Goal: Task Accomplishment & Management: Use online tool/utility

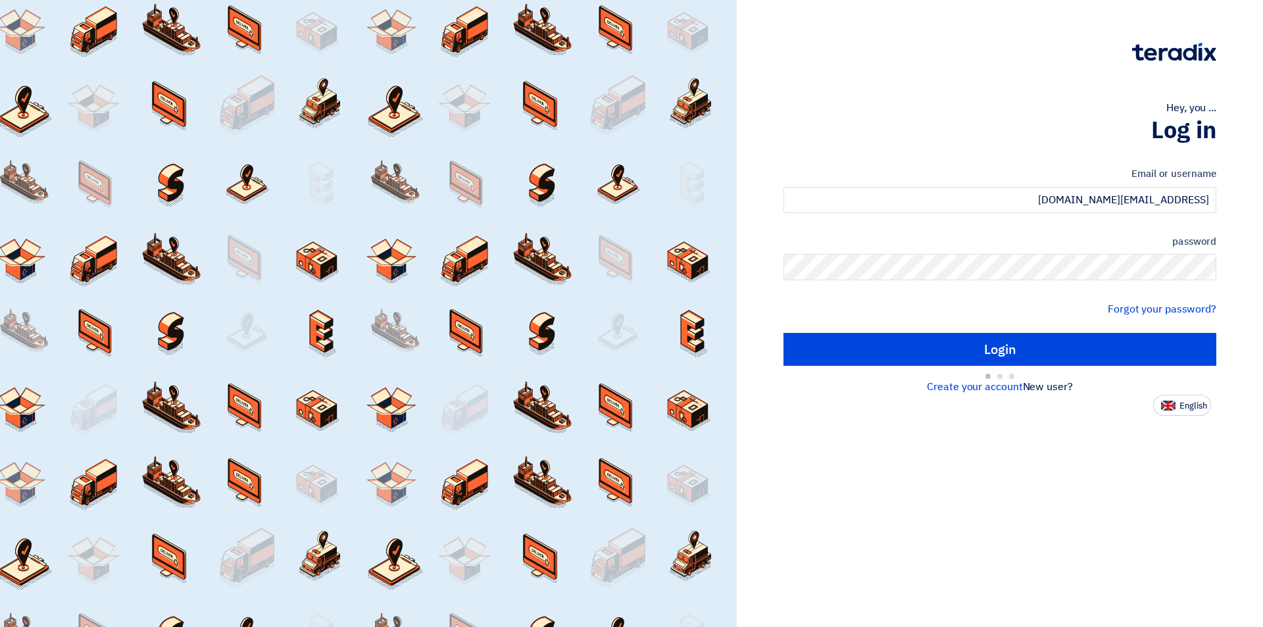
type input "Sign in"
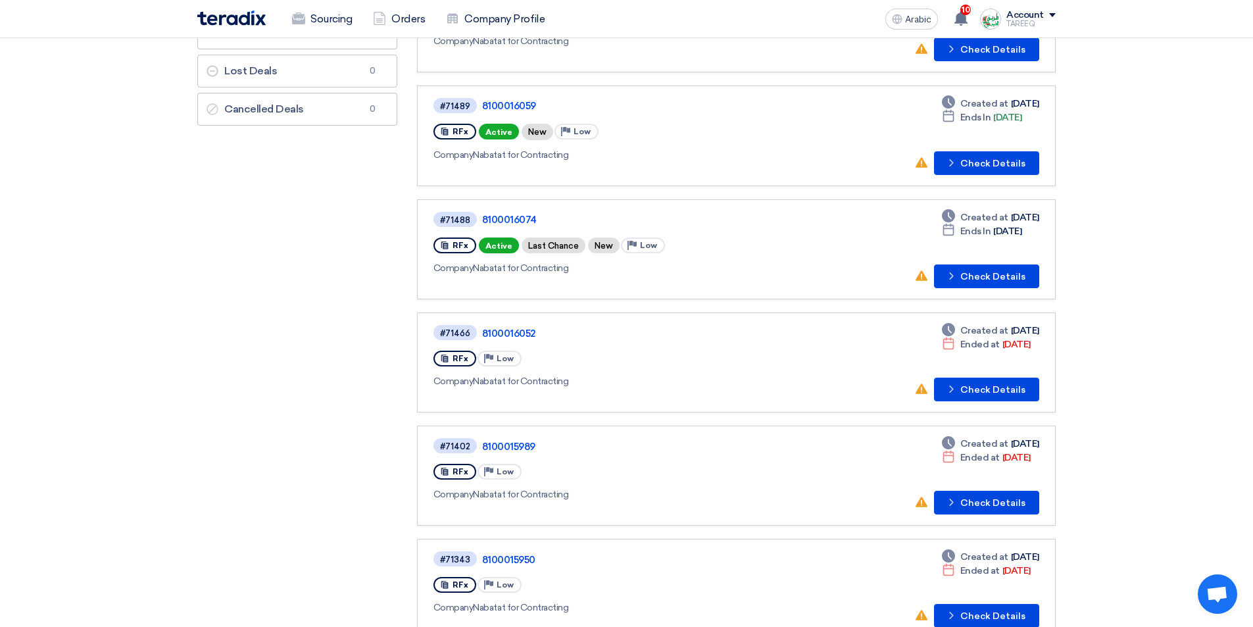
scroll to position [197, 0]
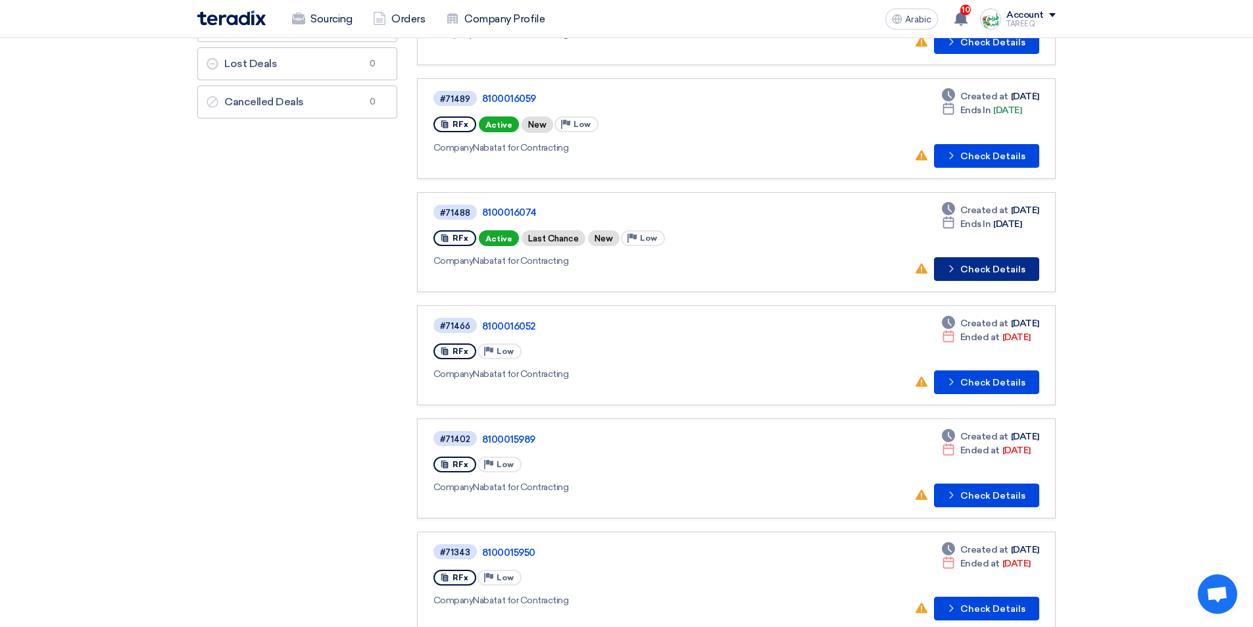
click at [1001, 268] on font "Check Details" at bounding box center [992, 269] width 65 height 11
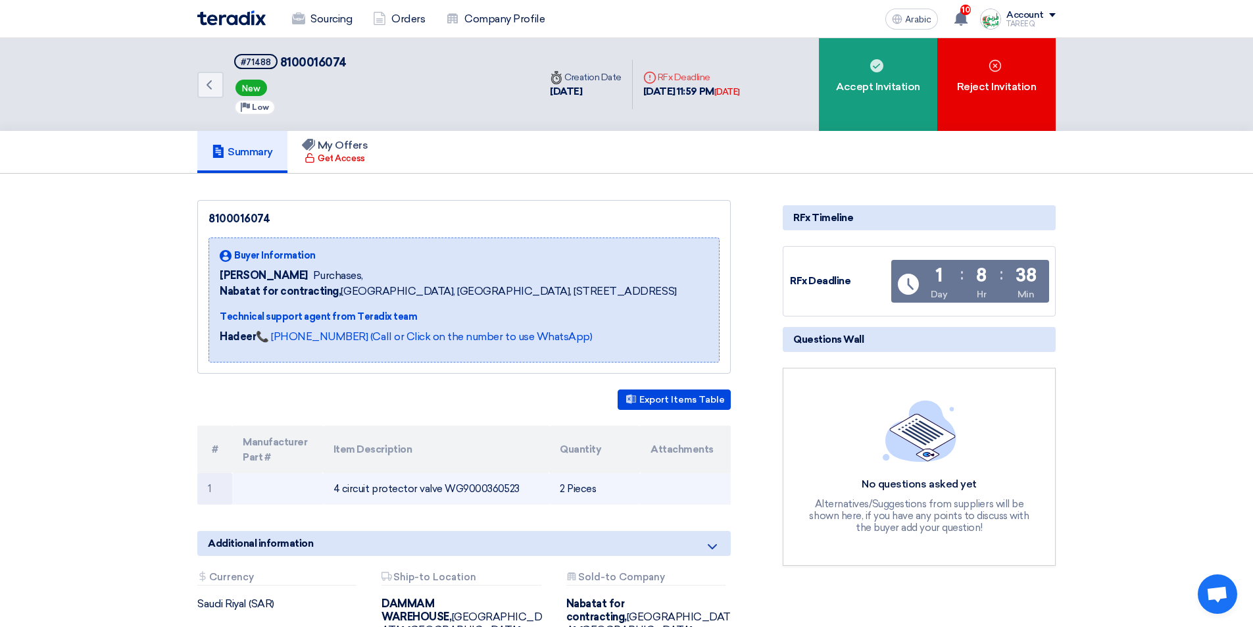
click at [478, 487] on font "4 circuit protector valve WG9000360523" at bounding box center [427, 489] width 186 height 12
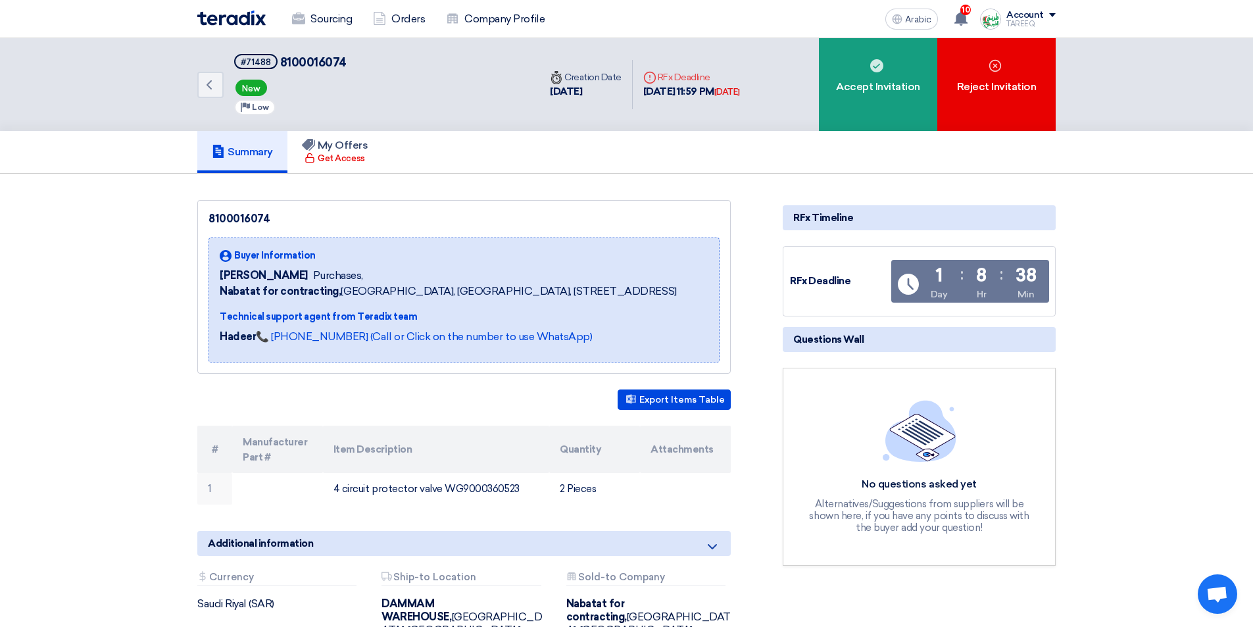
copy font "WG9000360523"
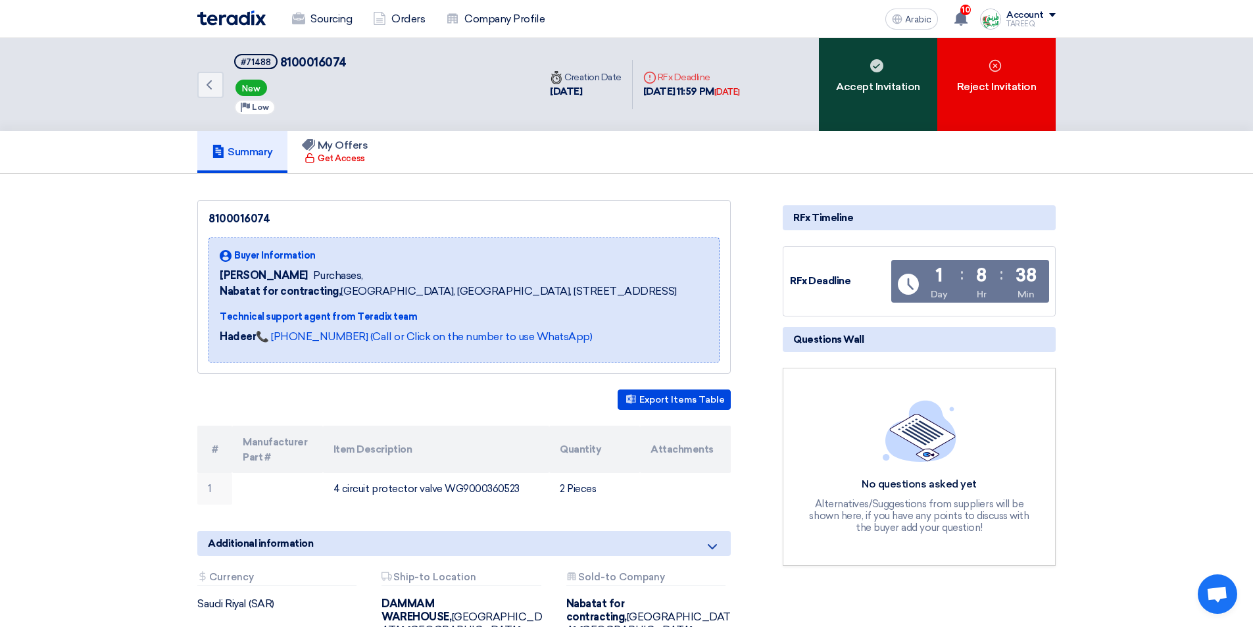
click at [906, 69] on div "Accept Invitation" at bounding box center [878, 84] width 118 height 93
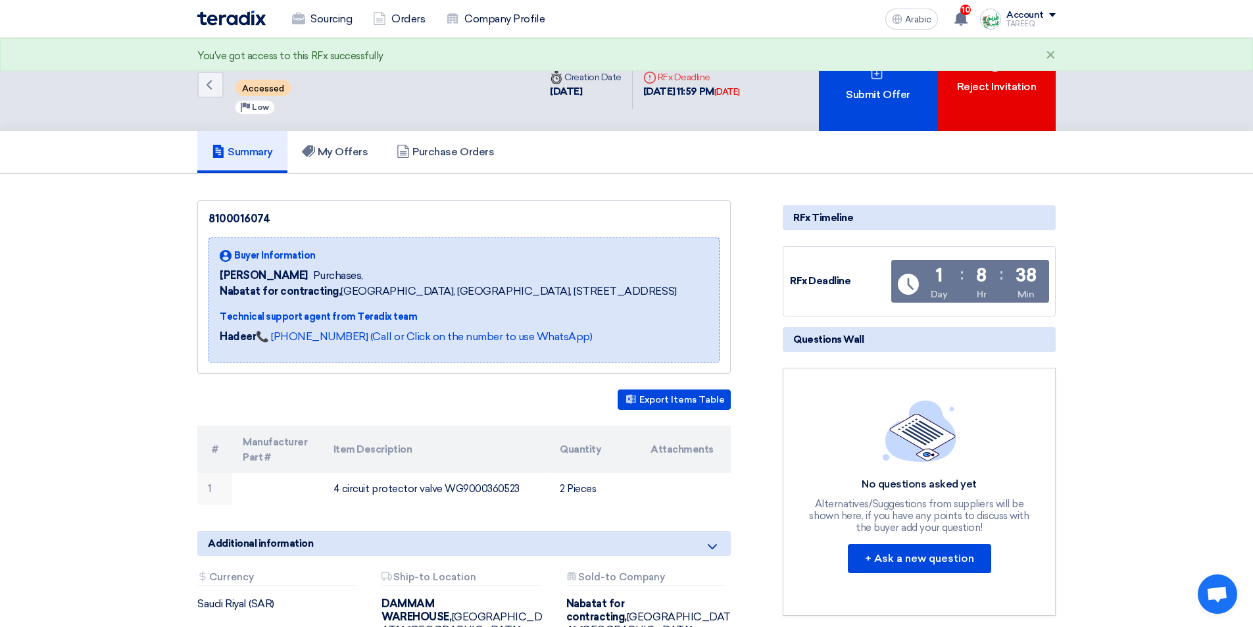
click at [905, 68] on div "You've got access to this RFx successfully ×" at bounding box center [626, 54] width 1253 height 33
click at [891, 85] on div "Submit Offer" at bounding box center [878, 84] width 118 height 93
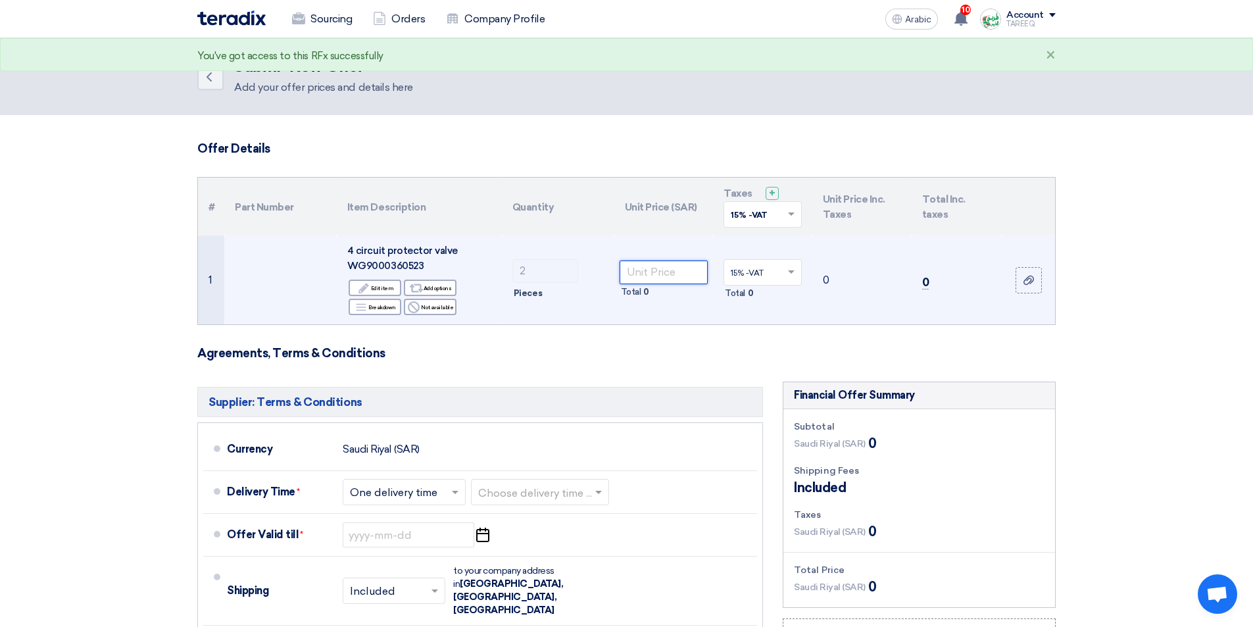
click at [676, 267] on input "number" at bounding box center [664, 273] width 89 height 24
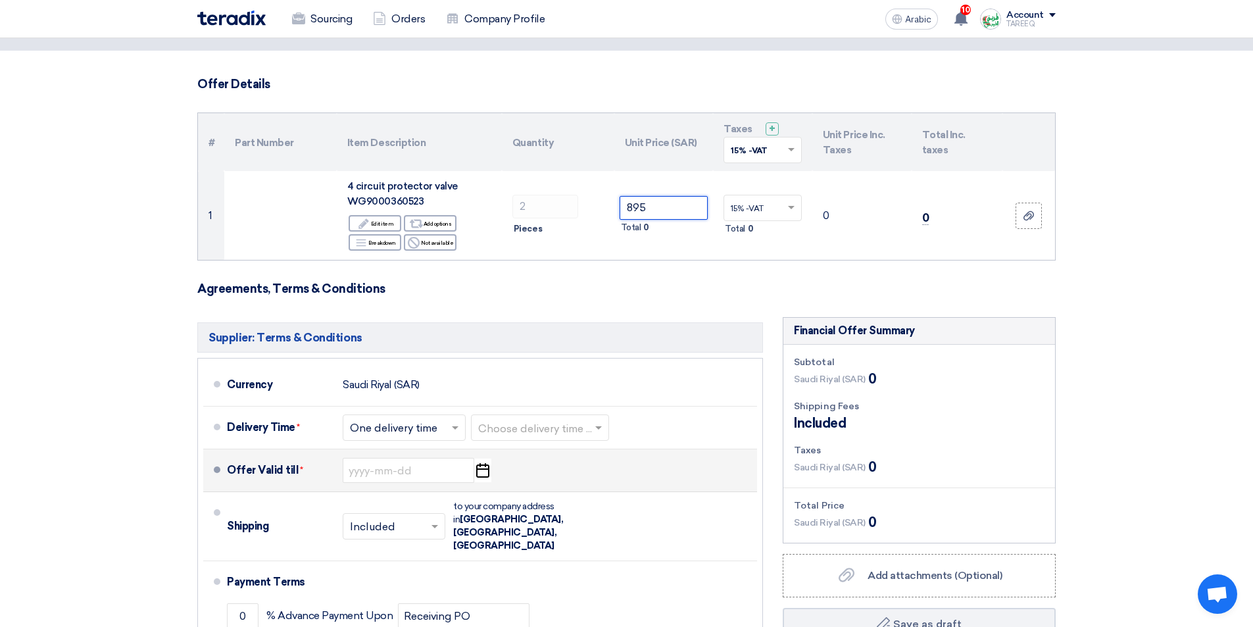
scroll to position [132, 0]
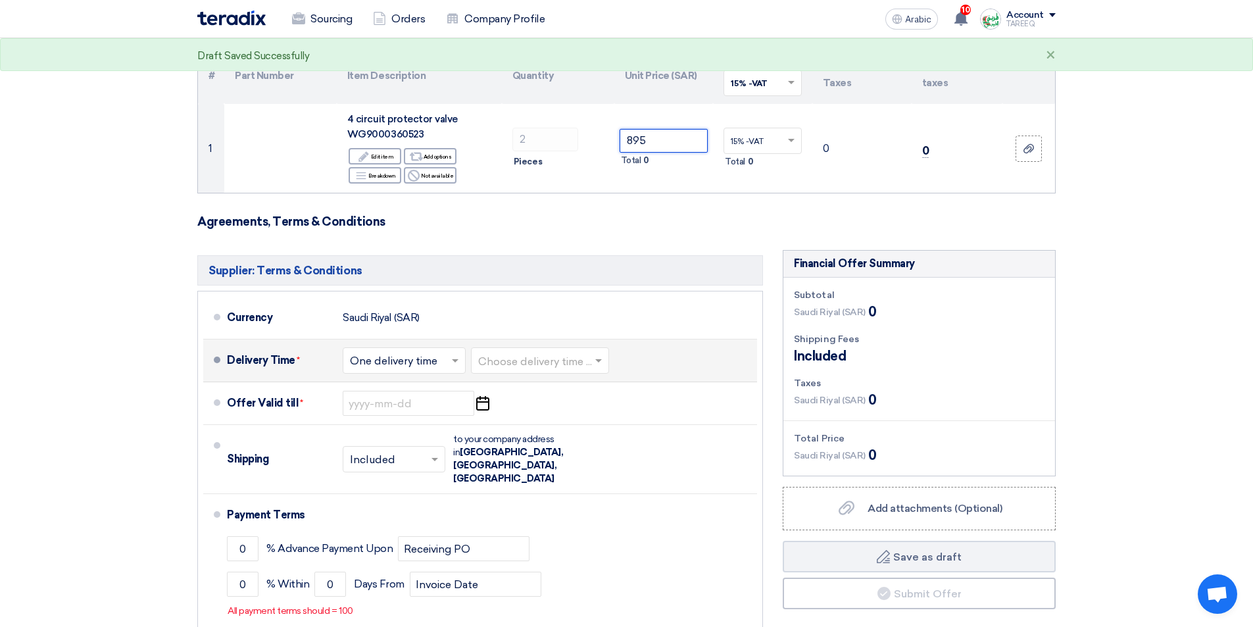
type input "895"
click at [545, 368] on input "text" at bounding box center [540, 362] width 125 height 19
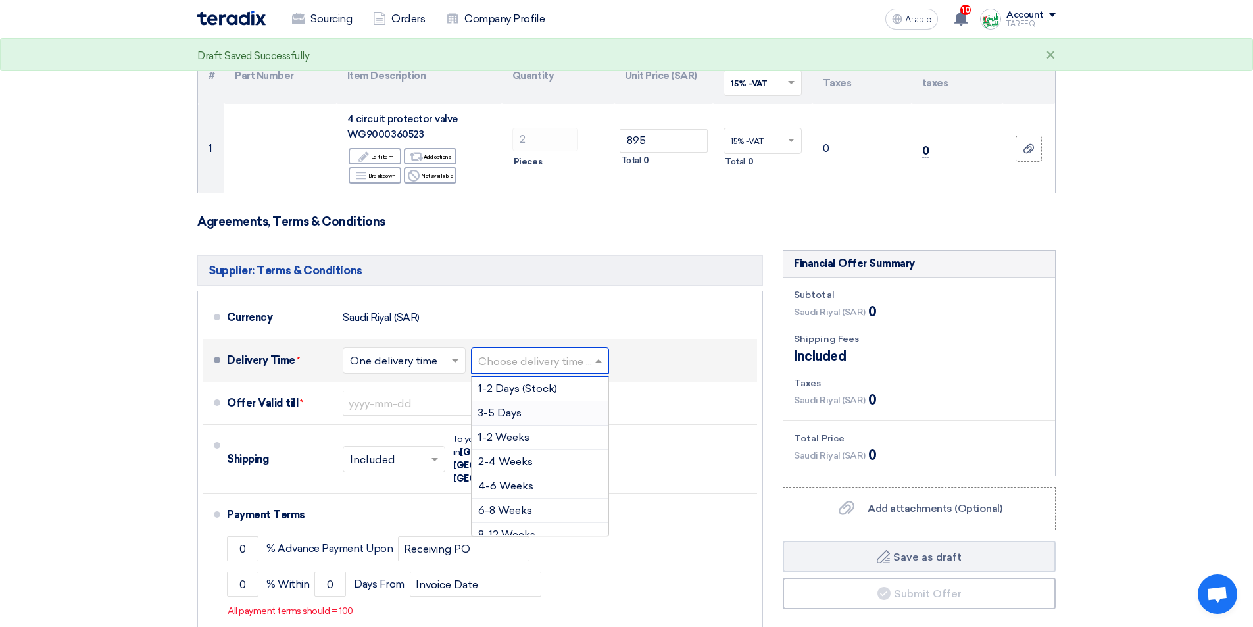
click at [499, 417] on font "3-5 Days" at bounding box center [499, 413] width 43 height 12
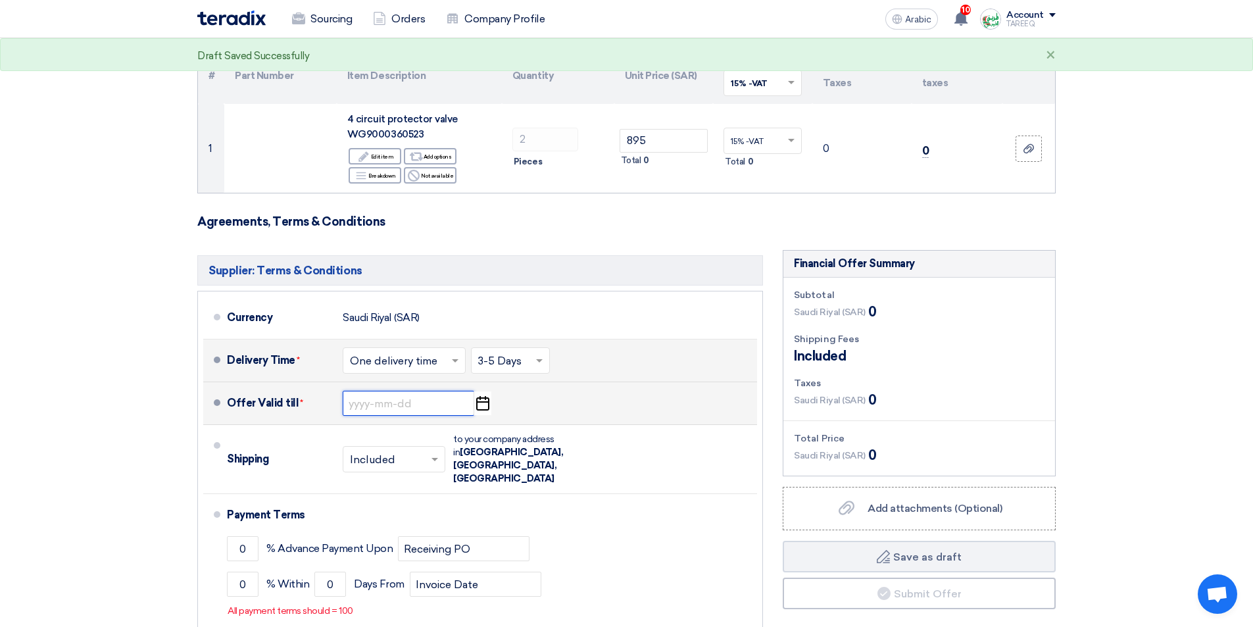
click at [422, 403] on input at bounding box center [409, 403] width 132 height 25
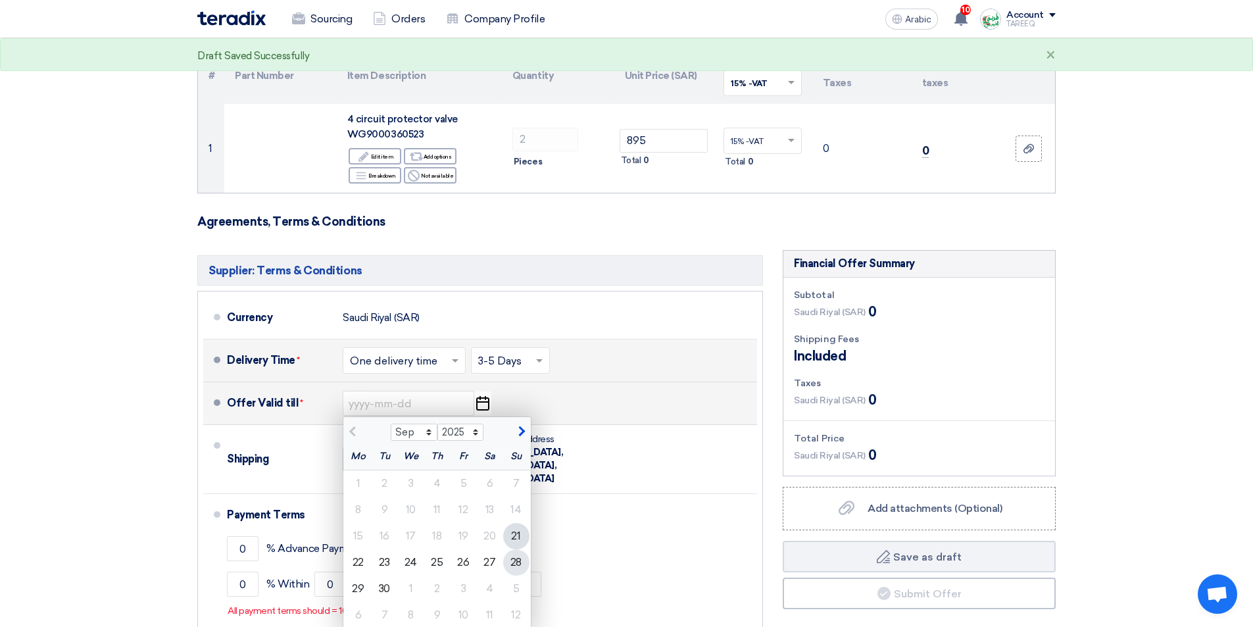
click at [512, 564] on font "28" at bounding box center [515, 562] width 11 height 12
type input "9/28/2025"
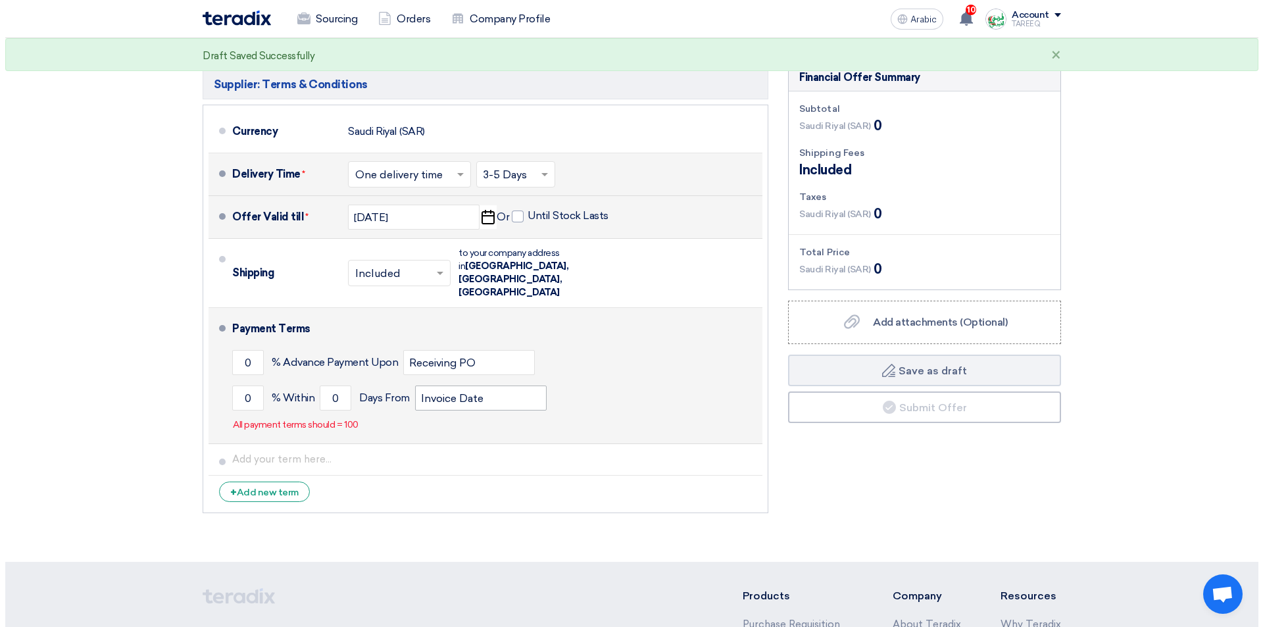
scroll to position [329, 0]
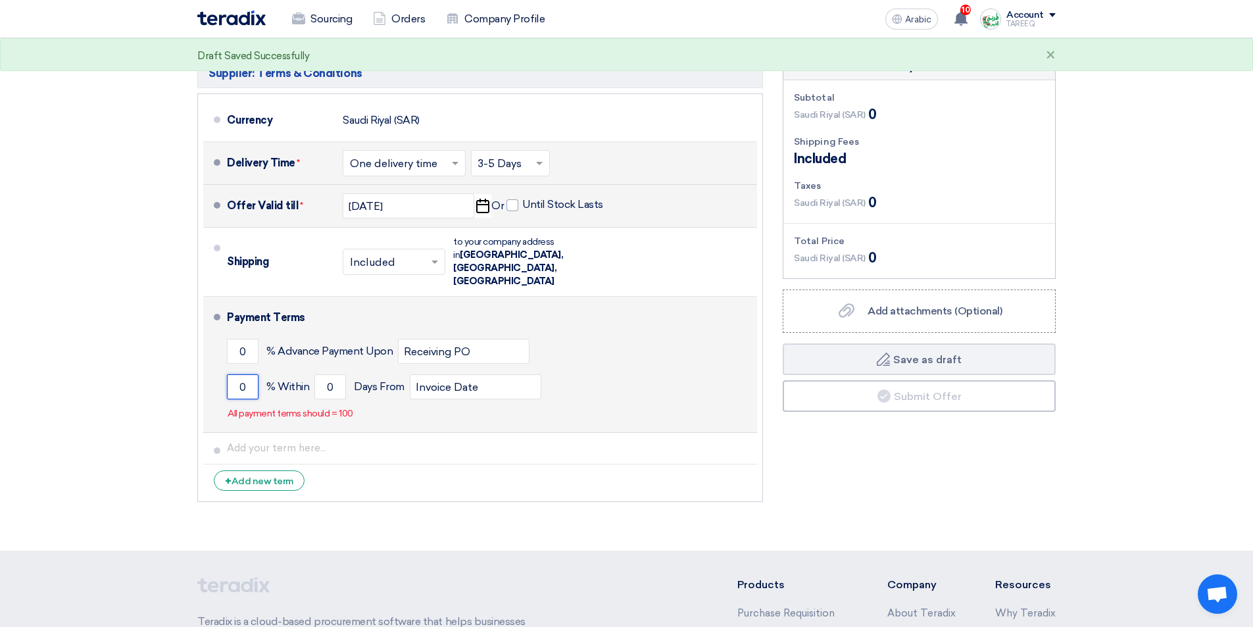
click at [236, 374] on input "0" at bounding box center [243, 386] width 32 height 25
type input "100"
click at [320, 374] on input "0" at bounding box center [330, 386] width 32 height 25
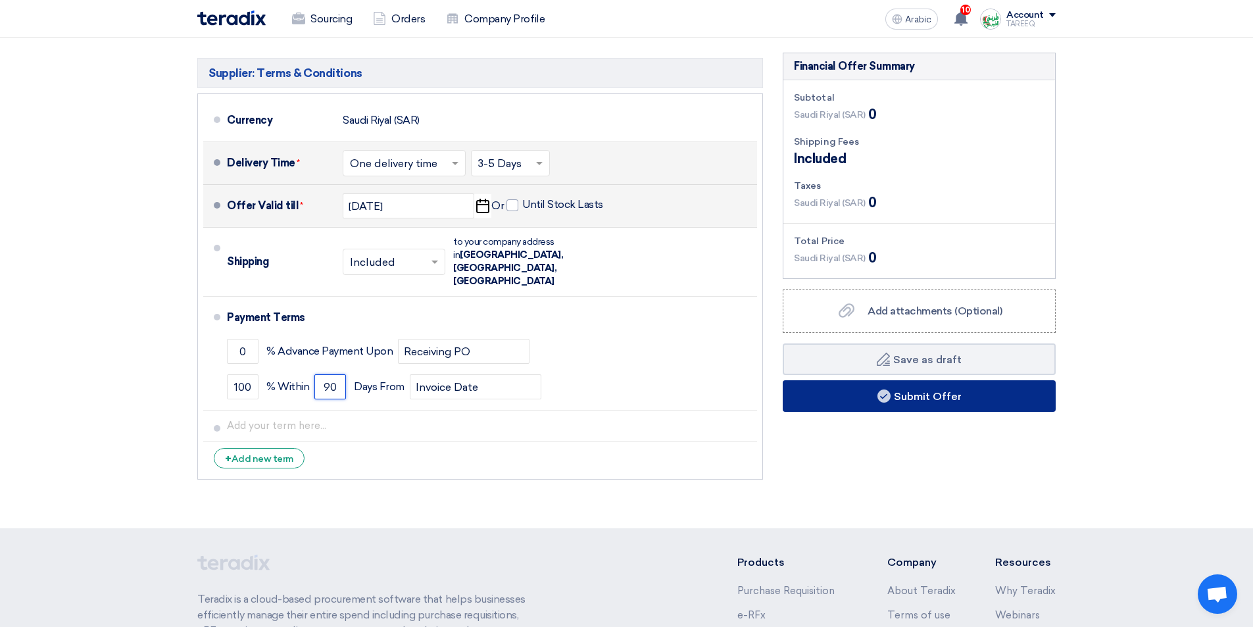
type input "90"
click at [848, 397] on button "Submit Offer" at bounding box center [919, 396] width 273 height 32
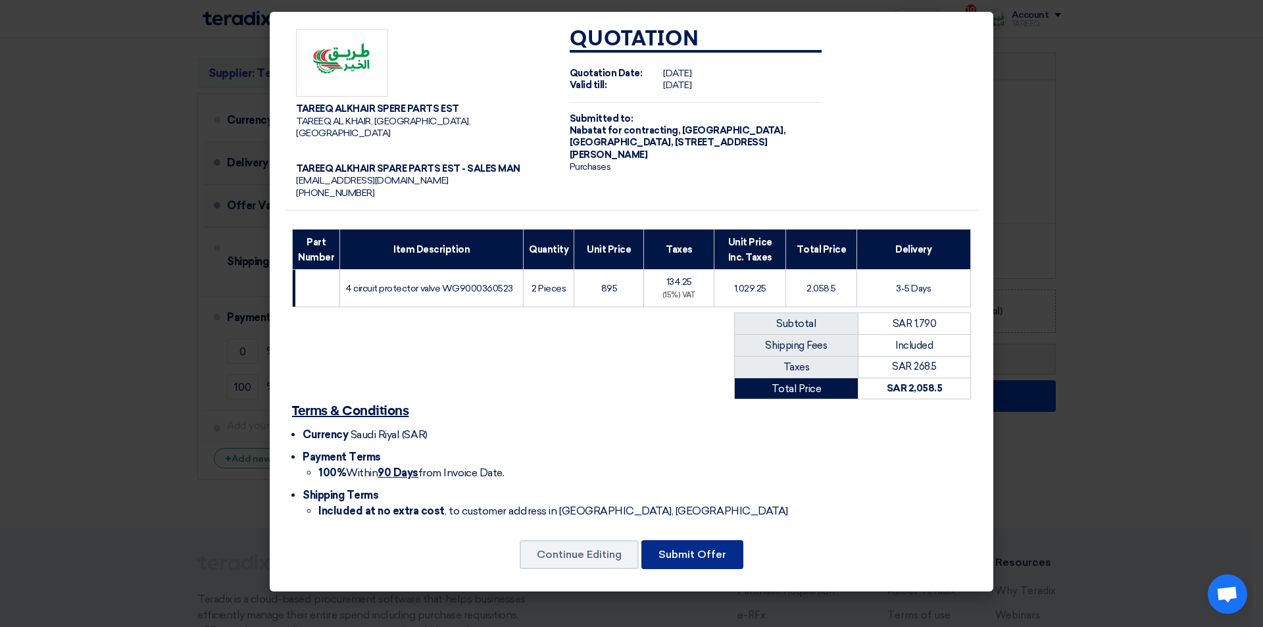
click at [674, 548] on font "Submit Offer" at bounding box center [693, 554] width 68 height 12
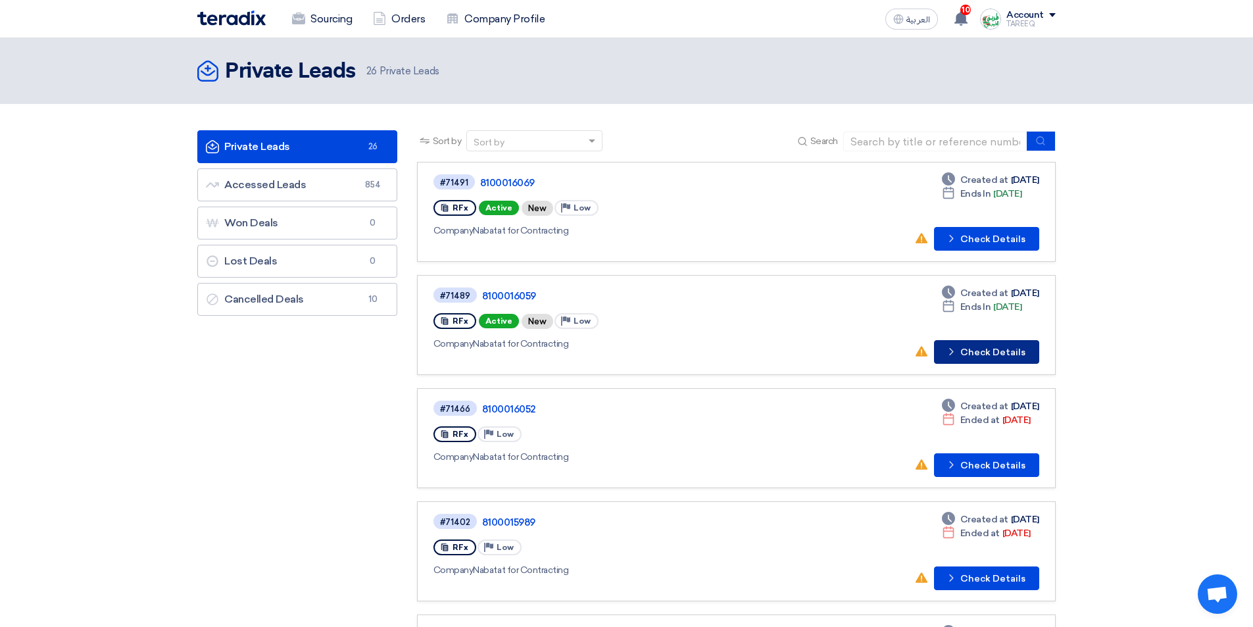
click at [989, 355] on button "Check details Check Details" at bounding box center [986, 352] width 105 height 24
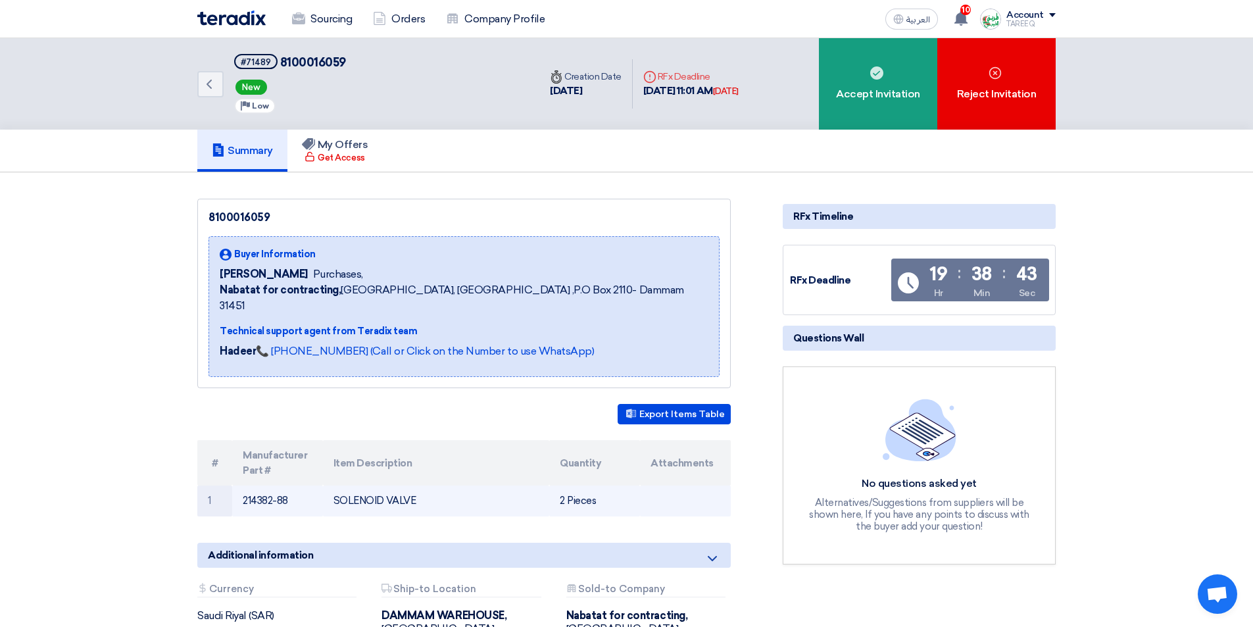
drag, startPoint x: 241, startPoint y: 484, endPoint x: 312, endPoint y: 486, distance: 71.8
click at [312, 486] on td "214382-88" at bounding box center [277, 500] width 91 height 31
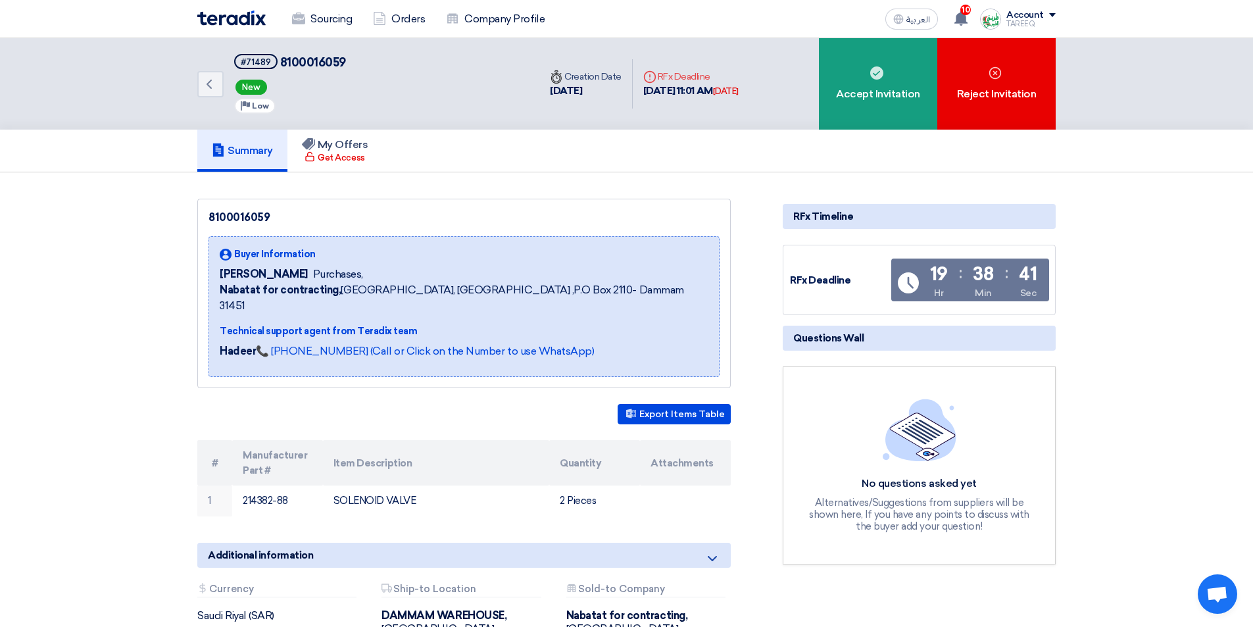
copy td "214382-88"
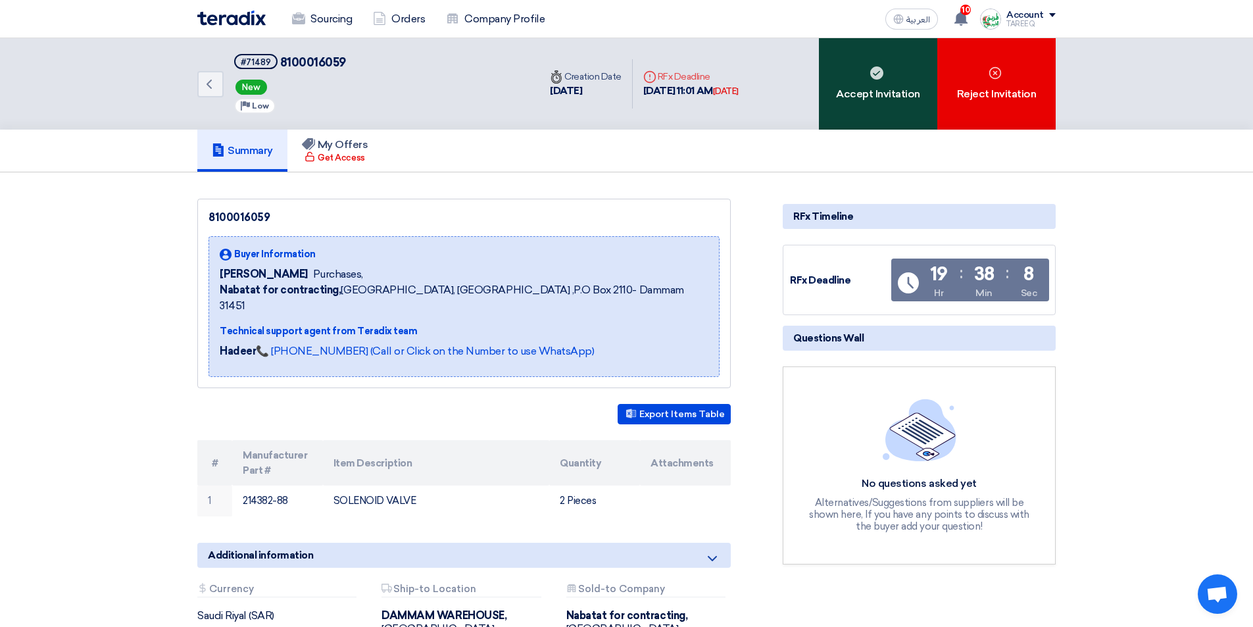
click at [880, 92] on div "Accept Invitation" at bounding box center [878, 83] width 118 height 91
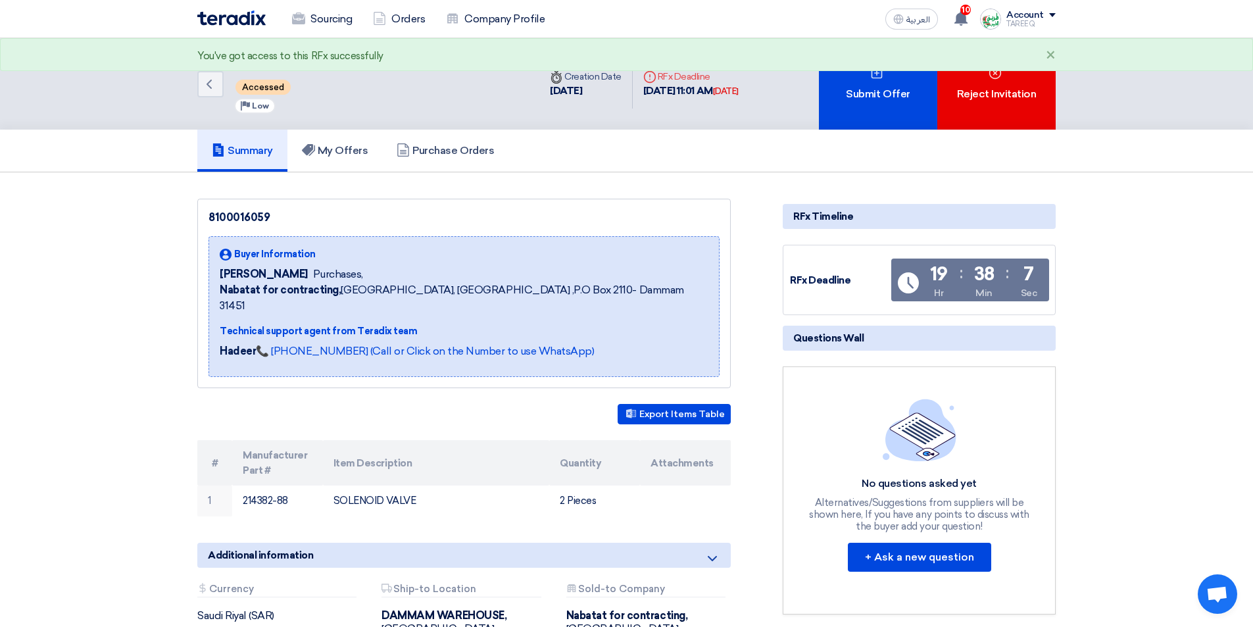
click at [880, 92] on div "Submit Offer" at bounding box center [878, 83] width 118 height 91
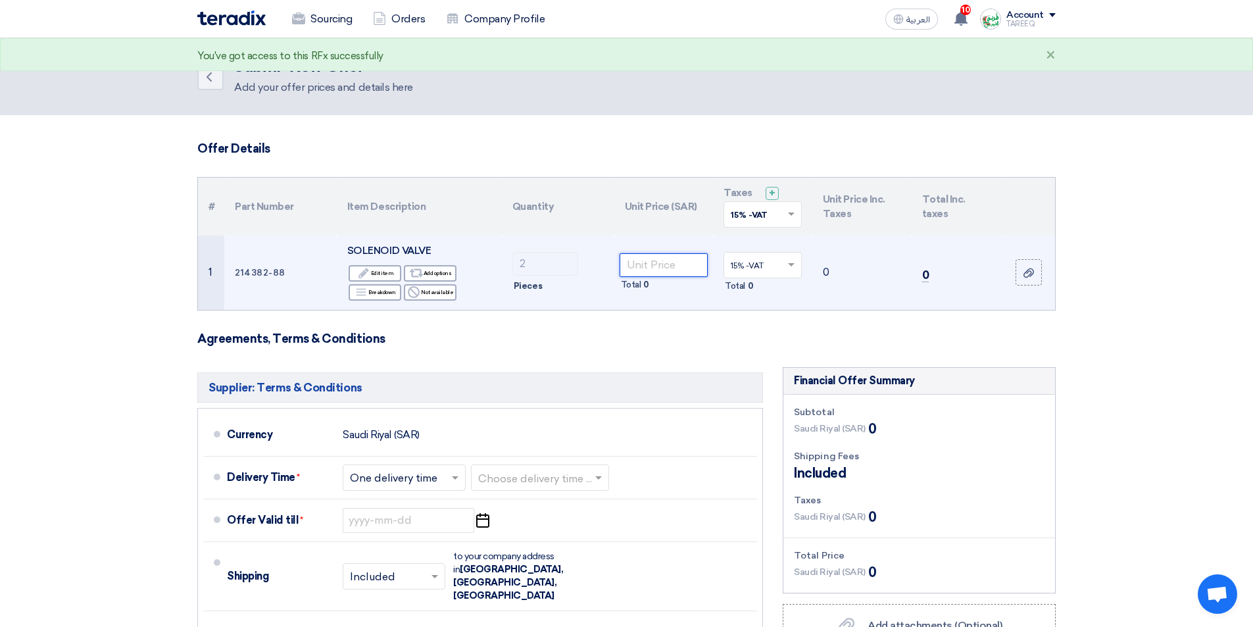
click at [650, 264] on input "number" at bounding box center [664, 265] width 89 height 24
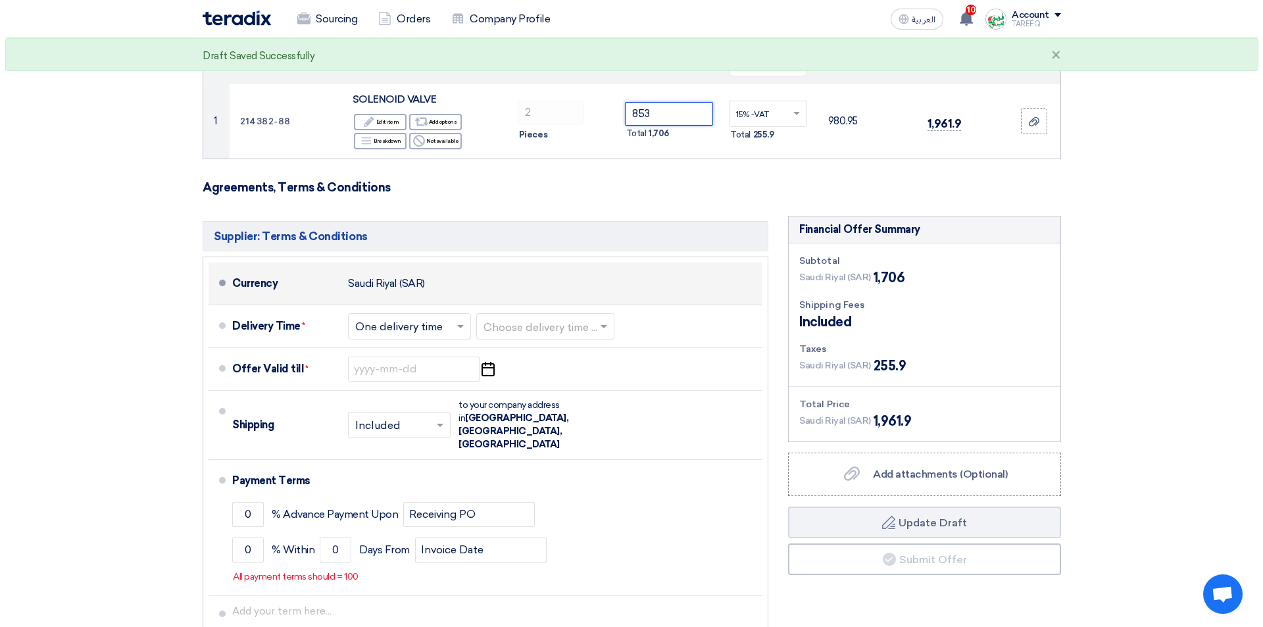
scroll to position [197, 0]
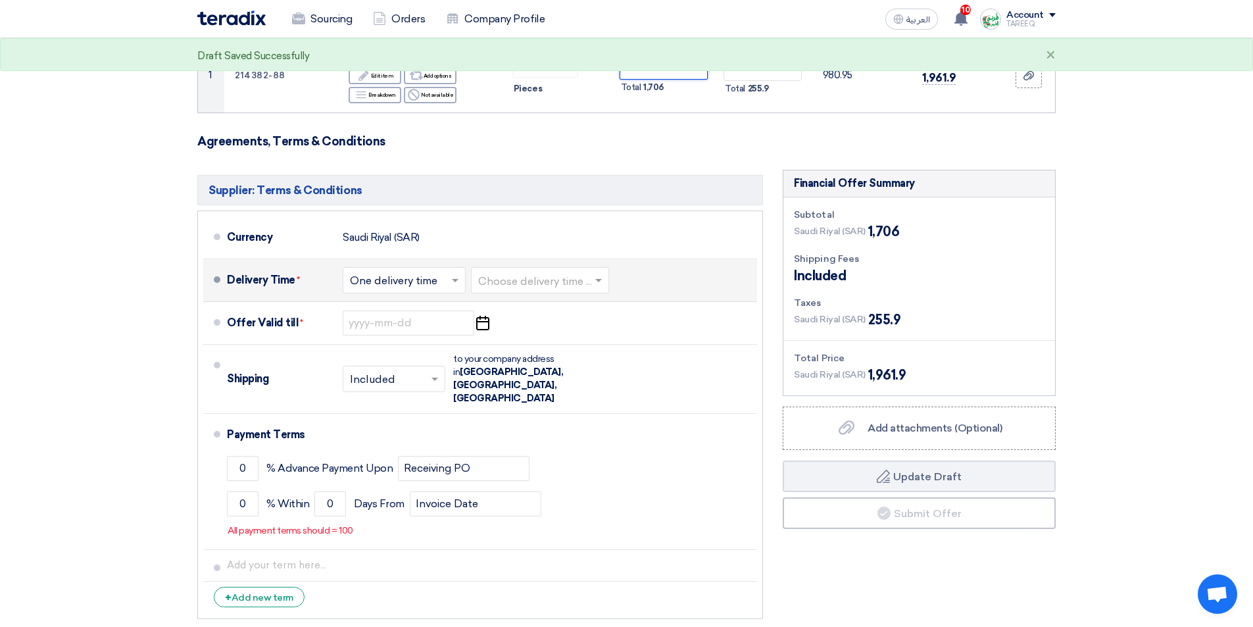
type input "853"
click at [514, 285] on input "text" at bounding box center [540, 281] width 125 height 19
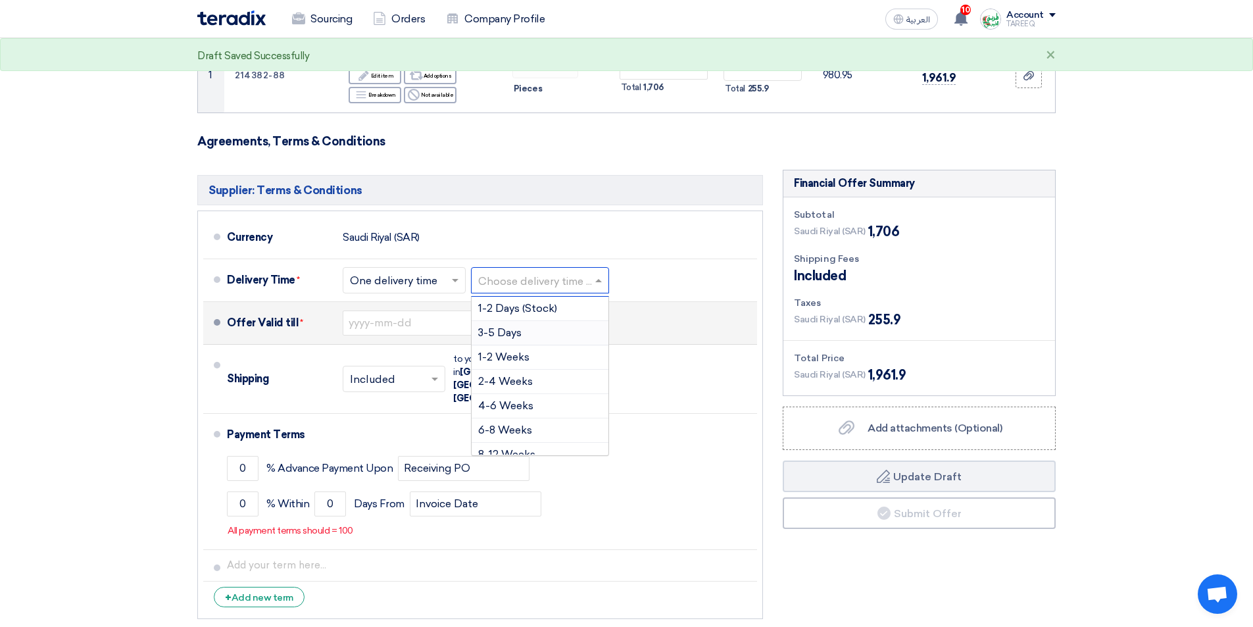
drag, startPoint x: 512, startPoint y: 332, endPoint x: 487, endPoint y: 340, distance: 26.4
click at [512, 332] on span "3-5 Days" at bounding box center [499, 332] width 43 height 12
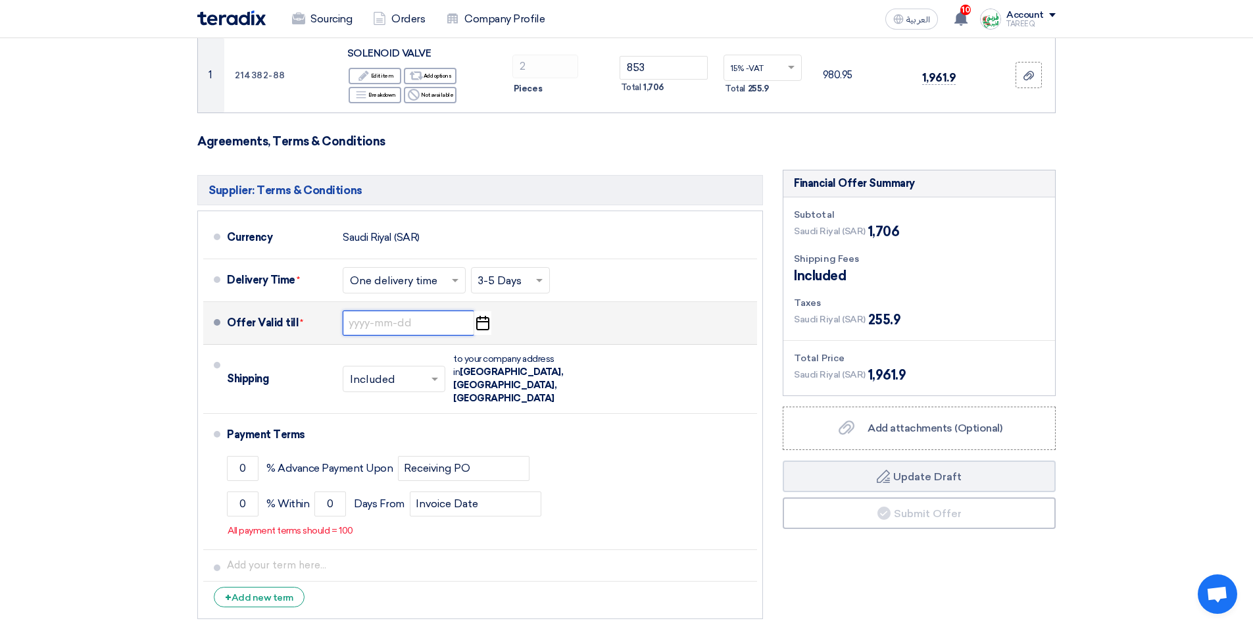
click at [411, 318] on input at bounding box center [409, 323] width 132 height 25
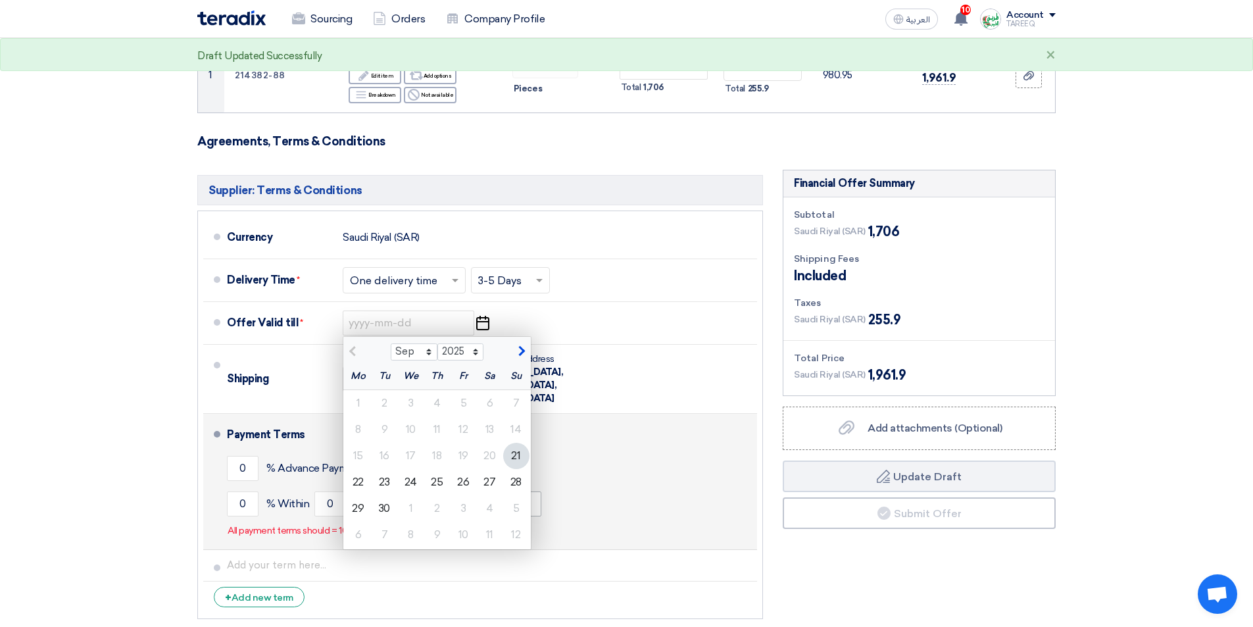
click at [507, 482] on div "28" at bounding box center [516, 482] width 26 height 26
type input "9/28/2025"
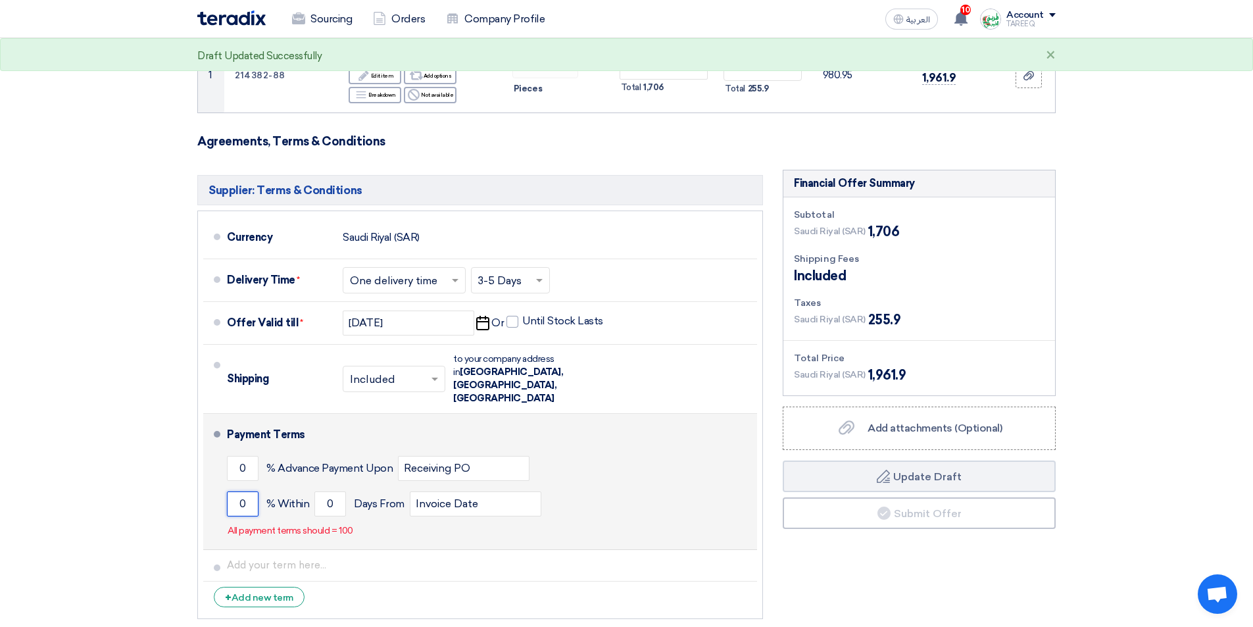
click at [233, 491] on input "0" at bounding box center [243, 503] width 32 height 25
type input "100"
click at [321, 491] on input "0" at bounding box center [330, 503] width 32 height 25
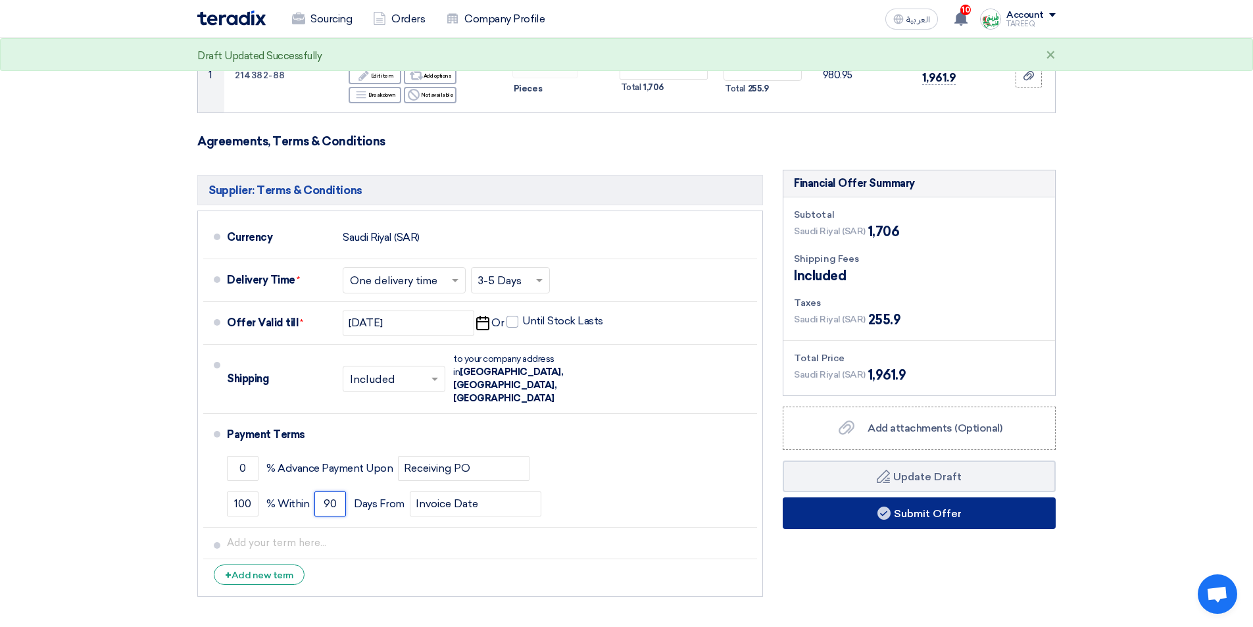
type input "90"
click at [814, 505] on button "Submit Offer" at bounding box center [919, 513] width 273 height 32
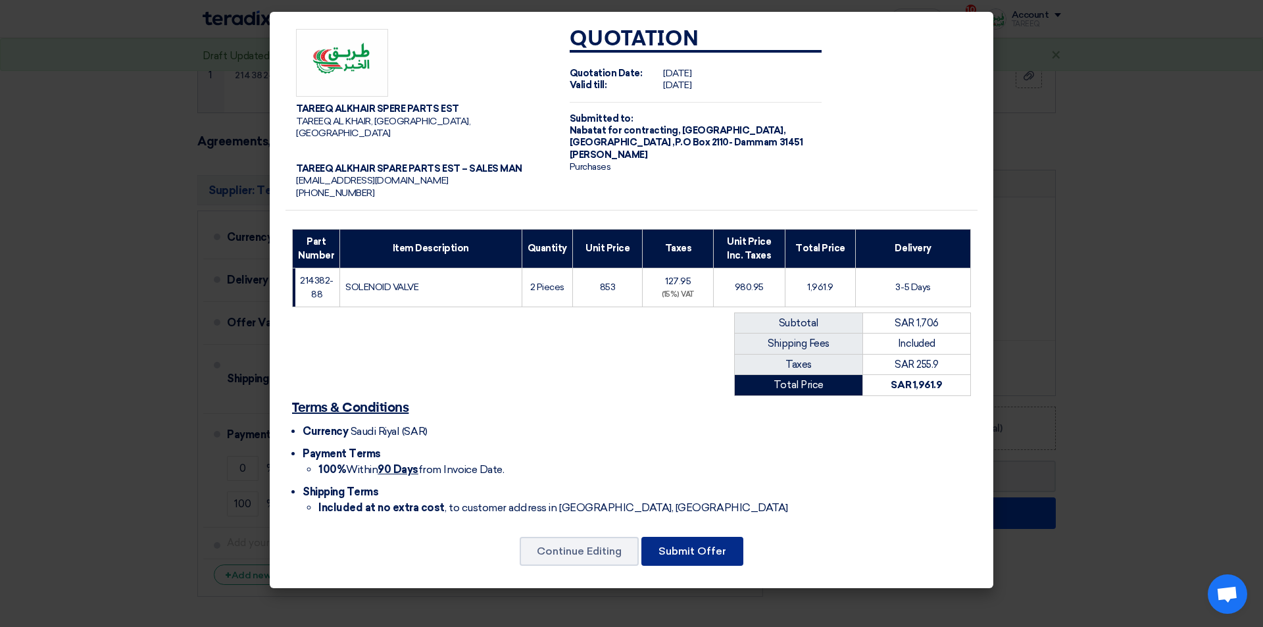
click at [655, 541] on button "Submit Offer" at bounding box center [692, 551] width 102 height 29
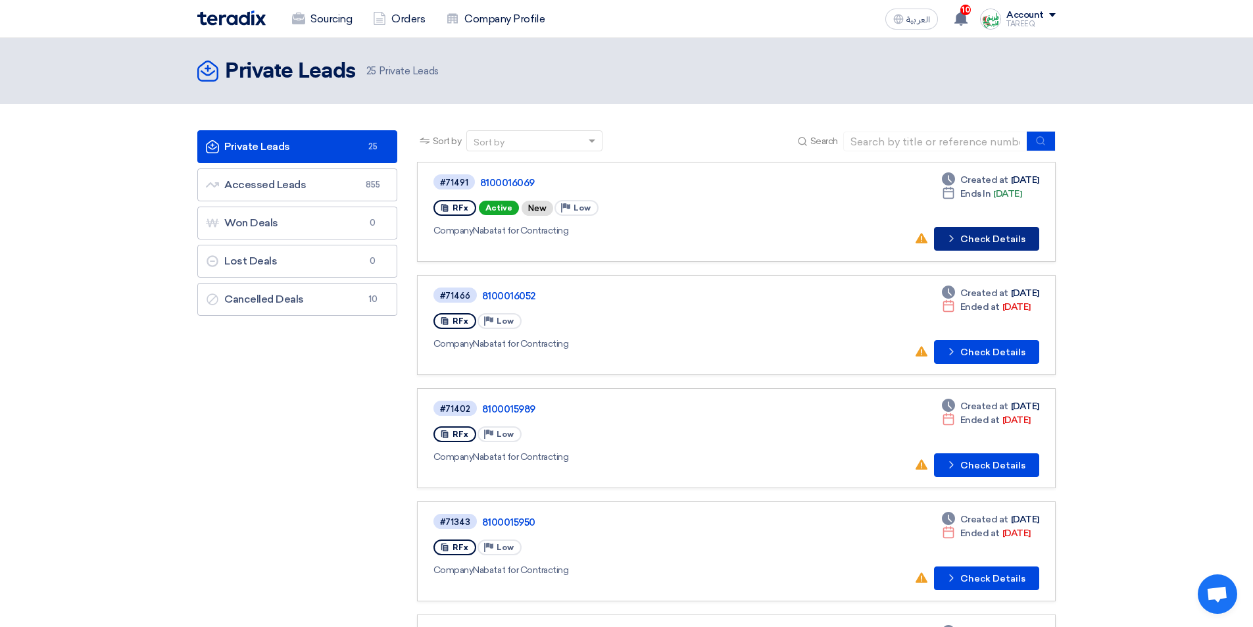
click at [983, 231] on button "Check details Check Details" at bounding box center [986, 239] width 105 height 24
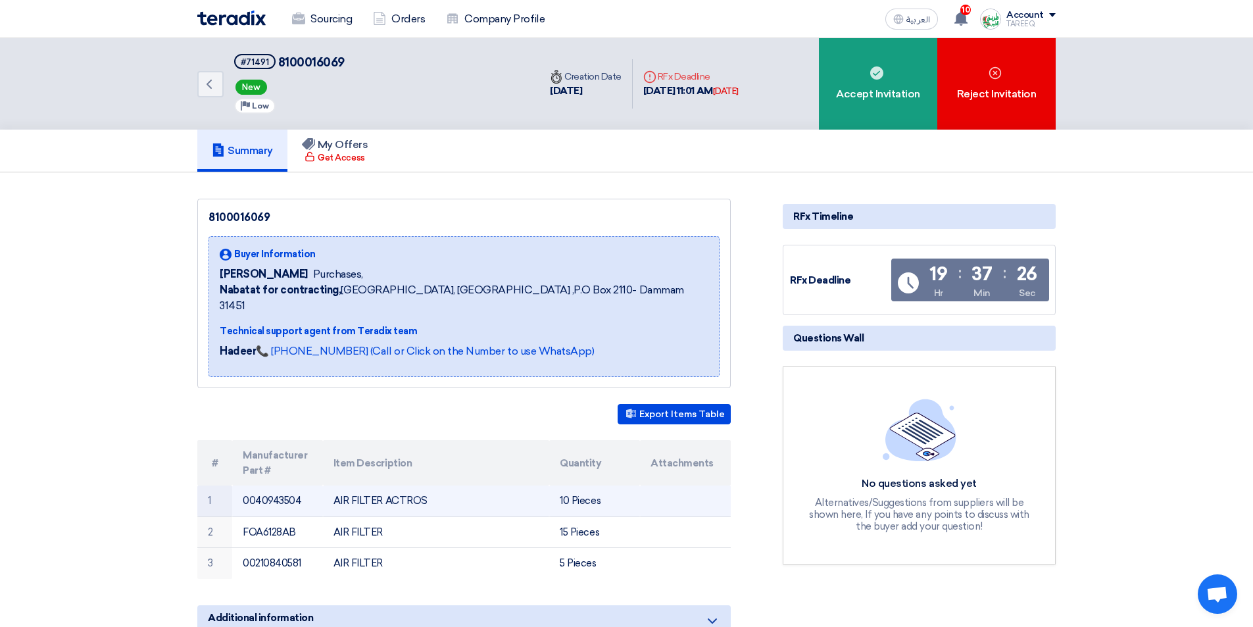
click at [267, 485] on td "0040943504" at bounding box center [277, 500] width 91 height 31
click at [268, 485] on td "0040943504" at bounding box center [277, 500] width 91 height 31
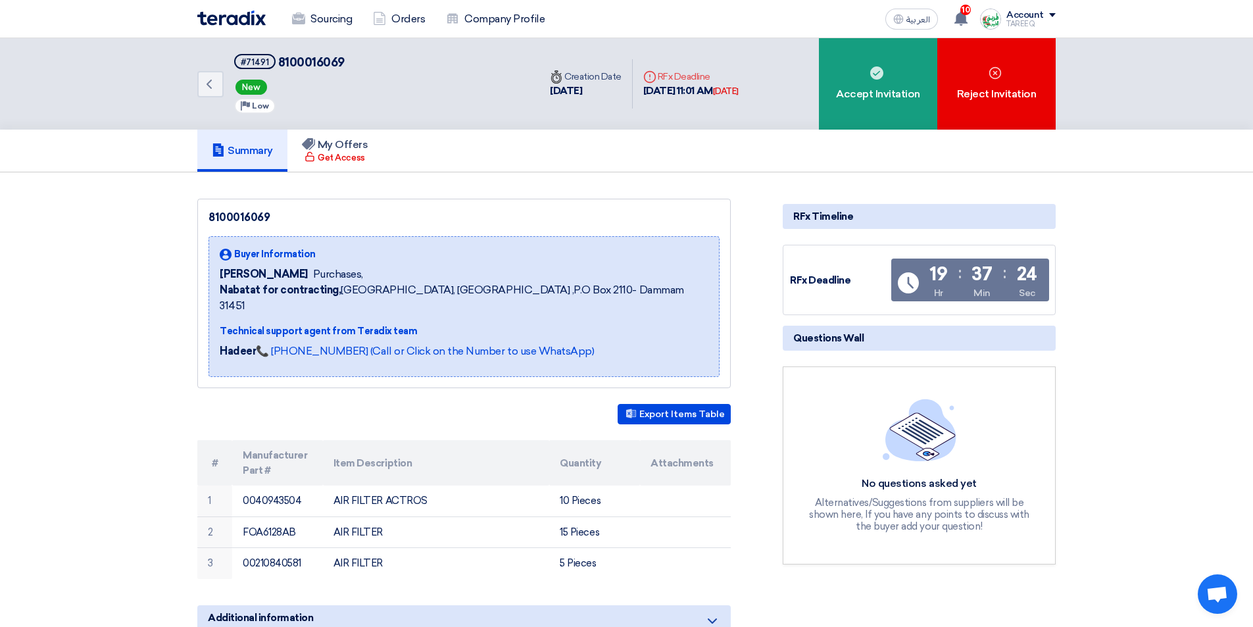
copy td "0040943504"
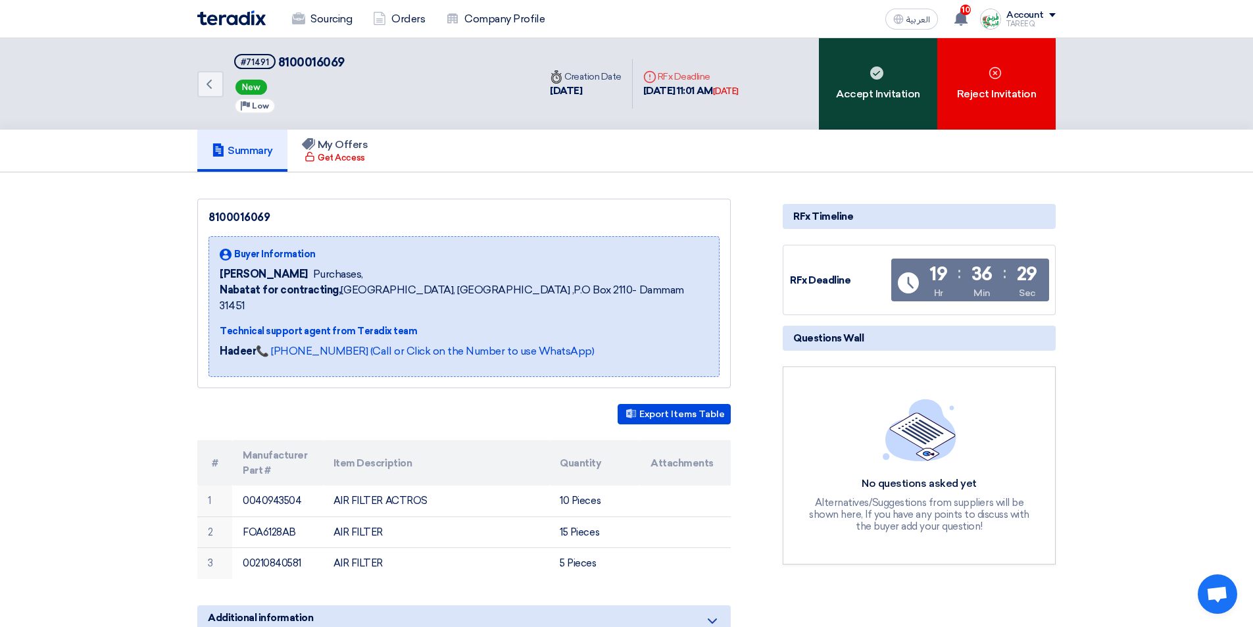
click at [876, 87] on div "Accept Invitation" at bounding box center [878, 83] width 118 height 91
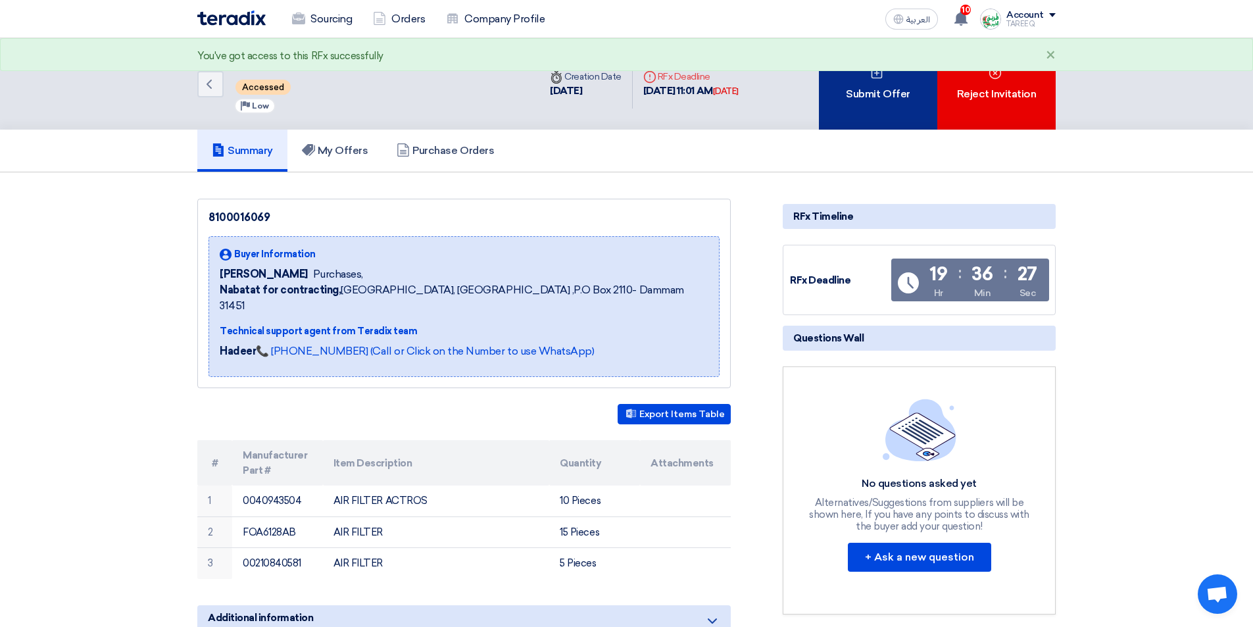
click at [875, 86] on div "Submit Offer" at bounding box center [878, 83] width 118 height 91
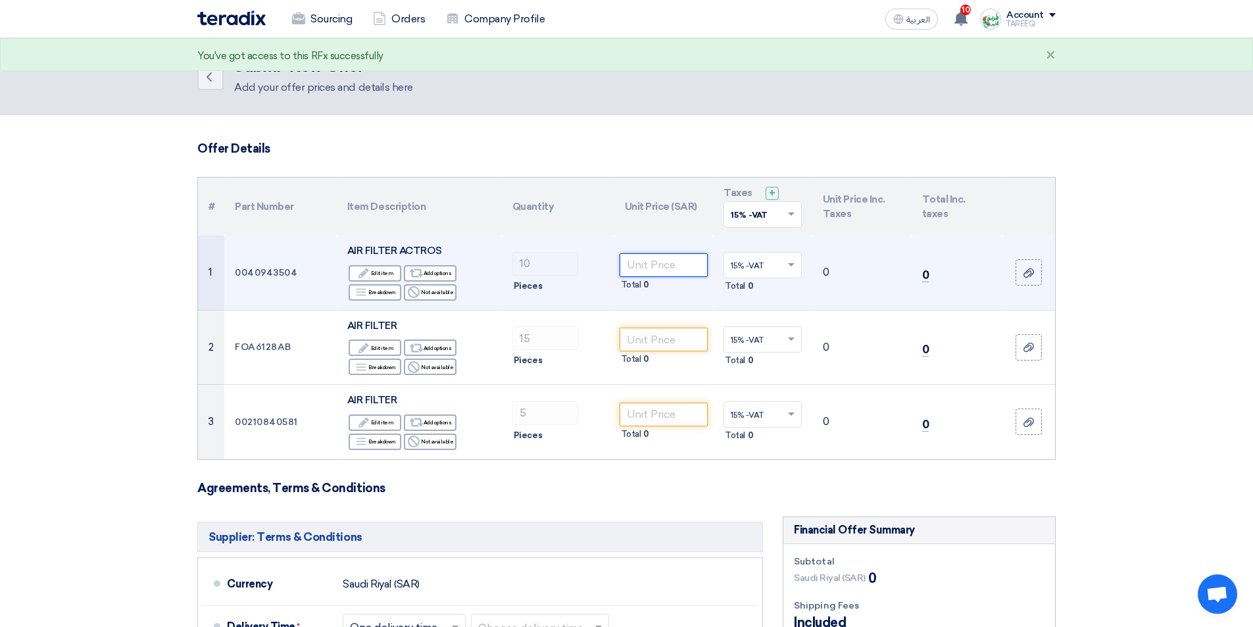
click at [687, 266] on input "number" at bounding box center [664, 265] width 89 height 24
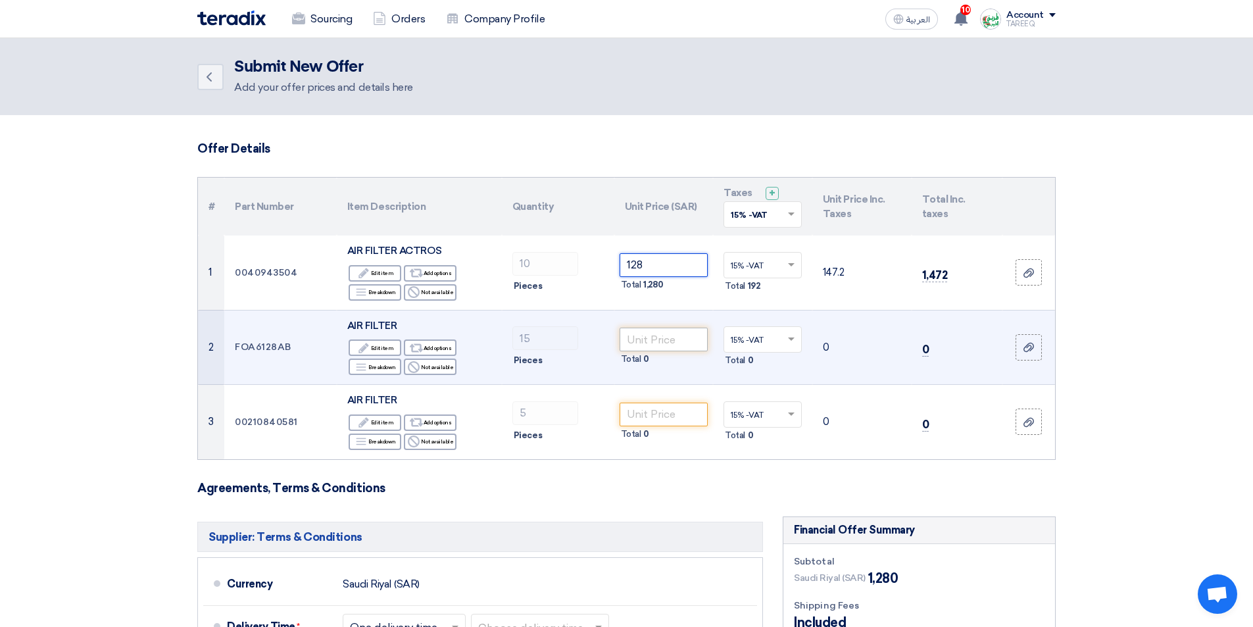
type input "128"
click at [661, 345] on input "number" at bounding box center [664, 340] width 89 height 24
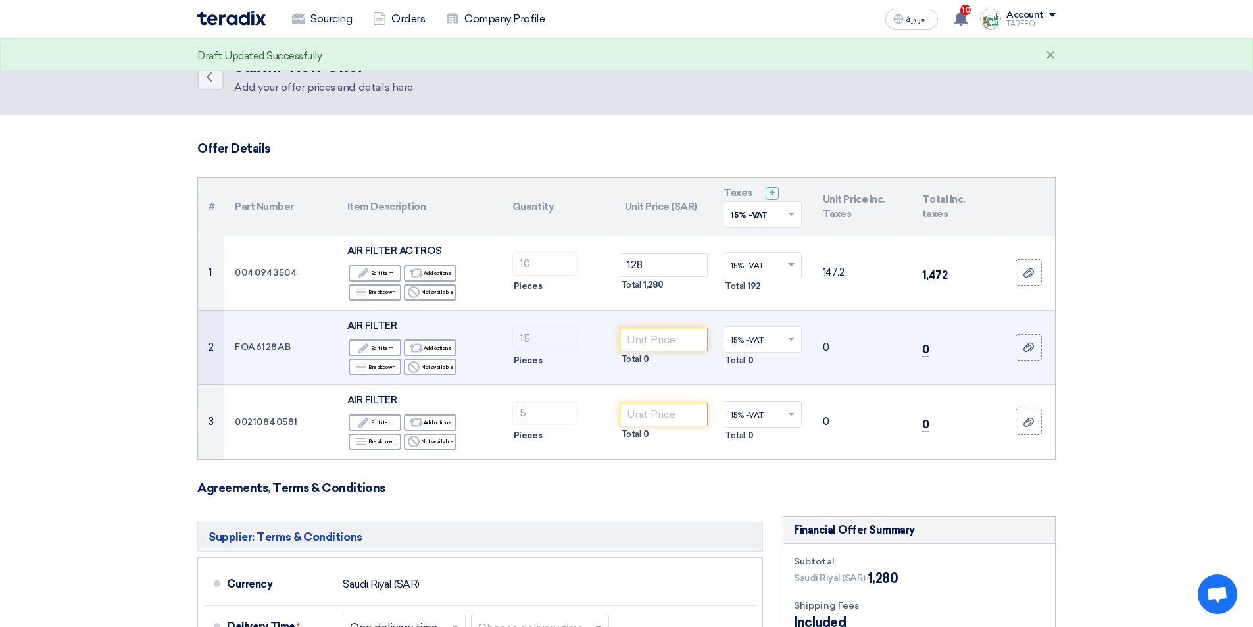
click at [262, 345] on td "FOA6128AB" at bounding box center [280, 347] width 112 height 75
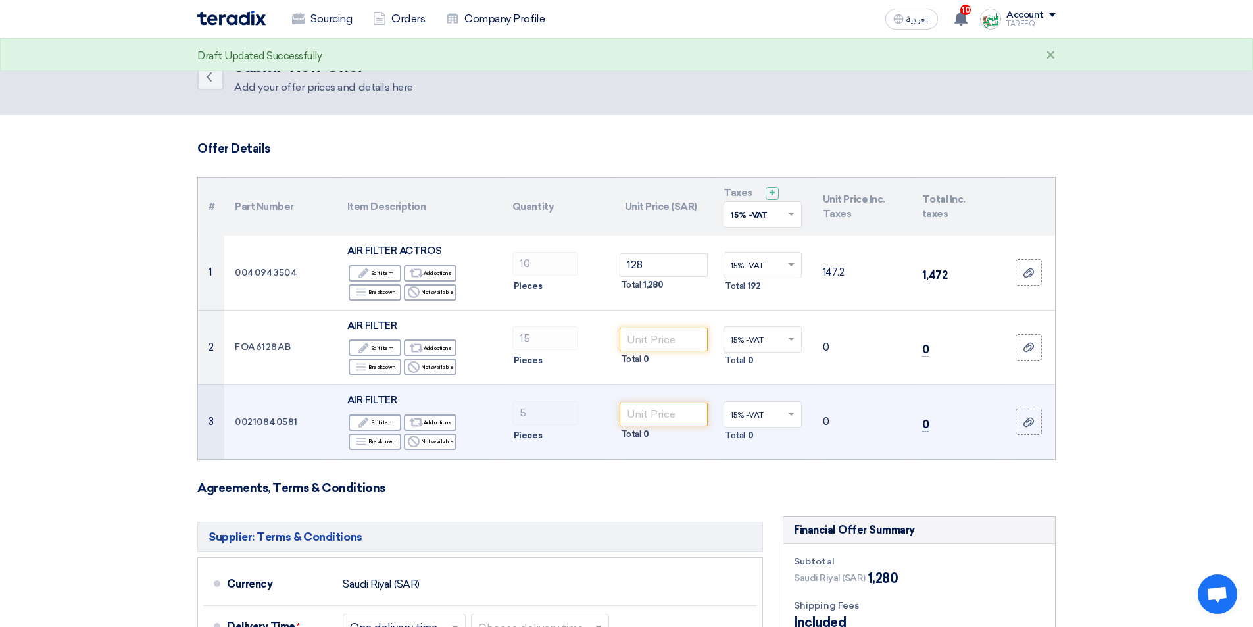
copy td "FOA6128AB"
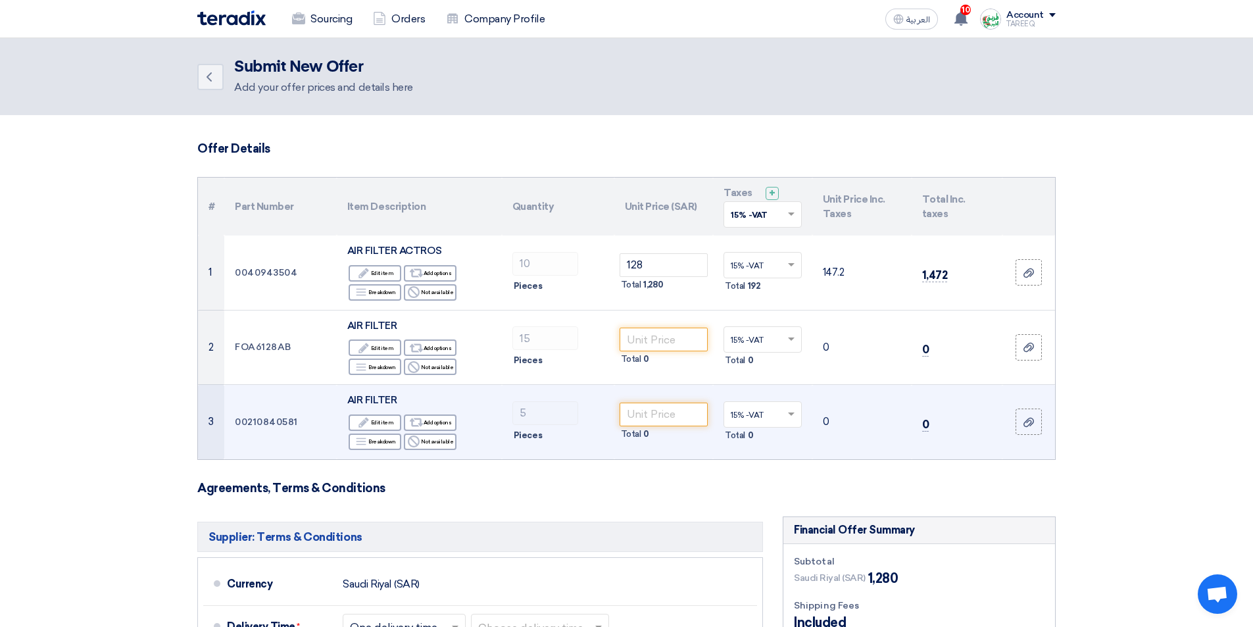
click at [271, 418] on td "00210840581" at bounding box center [280, 422] width 112 height 74
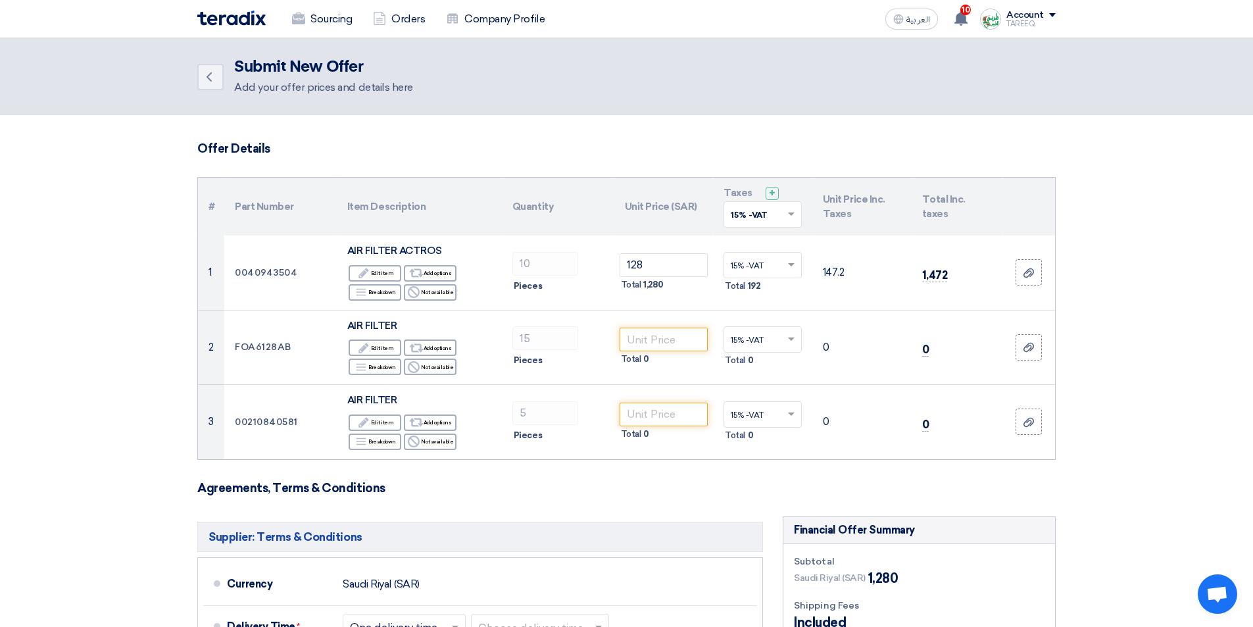
copy td "00210840581"
